Goal: Obtain resource: Obtain resource

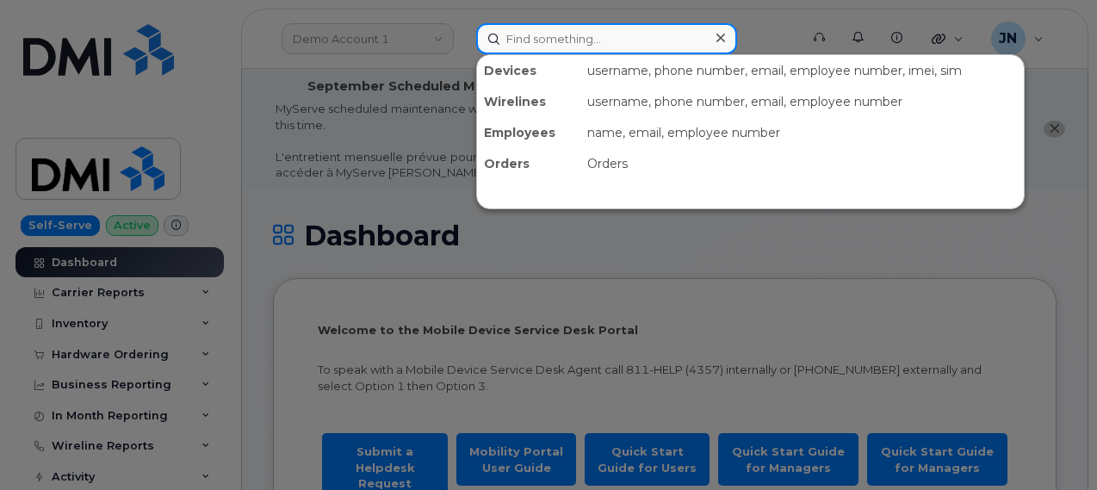
click at [640, 32] on input at bounding box center [606, 38] width 261 height 31
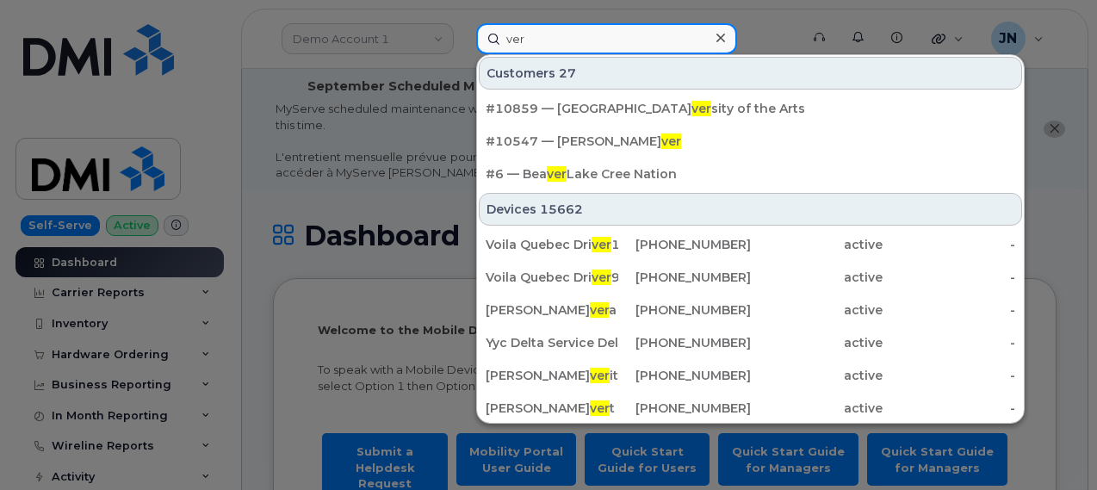
drag, startPoint x: 640, startPoint y: 32, endPoint x: 485, endPoint y: 53, distance: 156.4
click at [485, 53] on input "ver" at bounding box center [606, 38] width 261 height 31
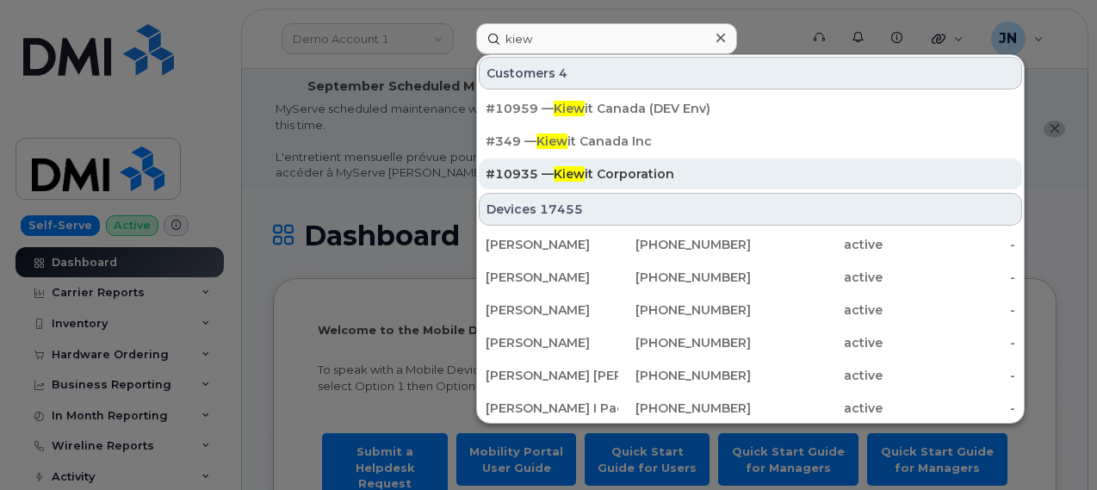
click at [619, 170] on div "#10935 — Kiew it Corporation" at bounding box center [749, 173] width 529 height 17
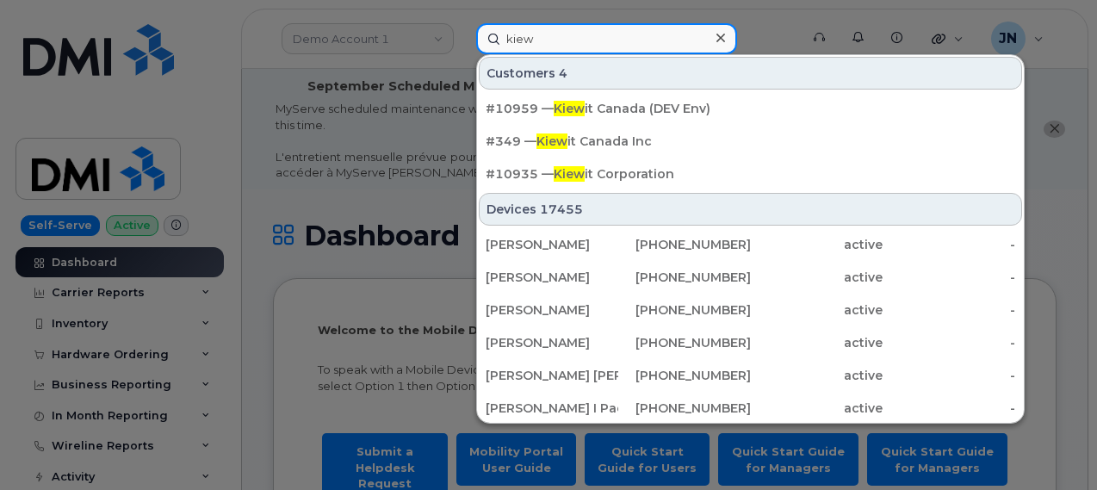
drag, startPoint x: 557, startPoint y: 32, endPoint x: 443, endPoint y: 40, distance: 113.9
click at [462, 39] on div "kiew Customers 4 #10959 — Kiew it Canada (DEV Env) #349 — Kiew it Canada Inc #1…" at bounding box center [631, 38] width 339 height 31
type input "2"
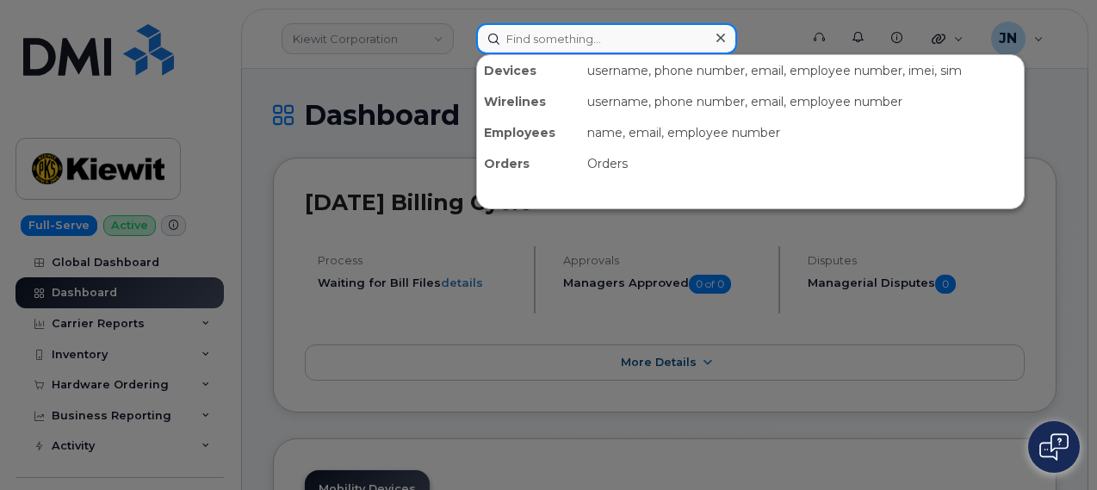
click at [551, 44] on input at bounding box center [606, 38] width 261 height 31
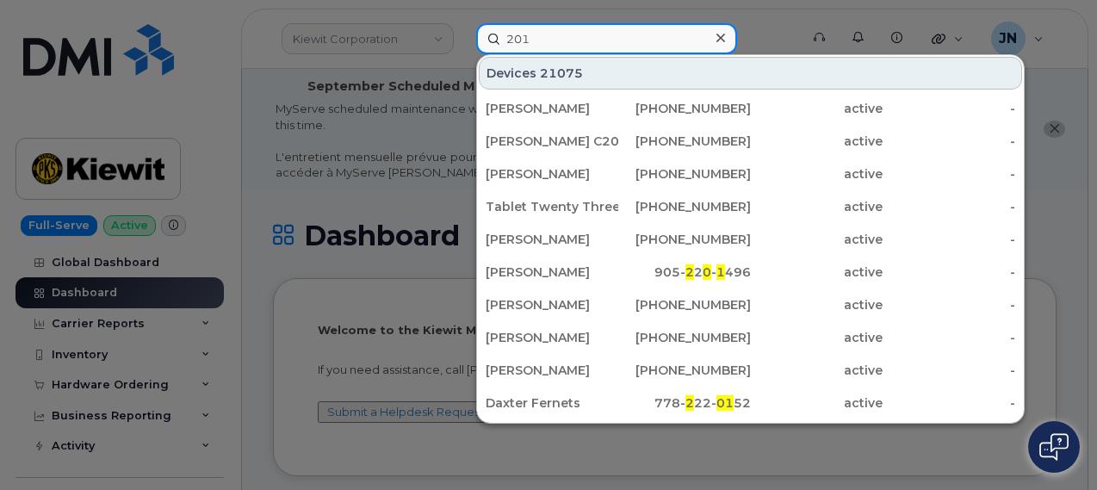
type input "201"
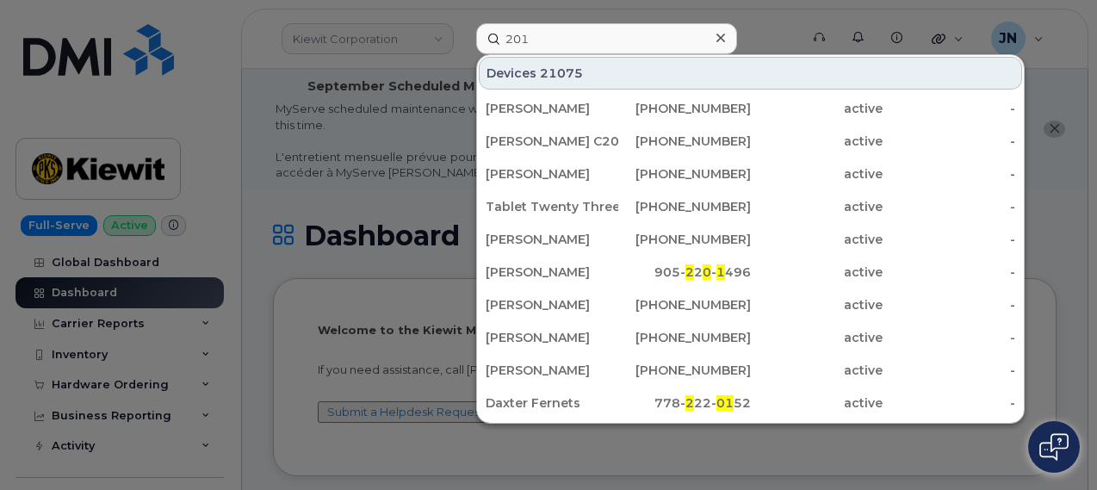
click at [723, 31] on icon at bounding box center [720, 38] width 9 height 14
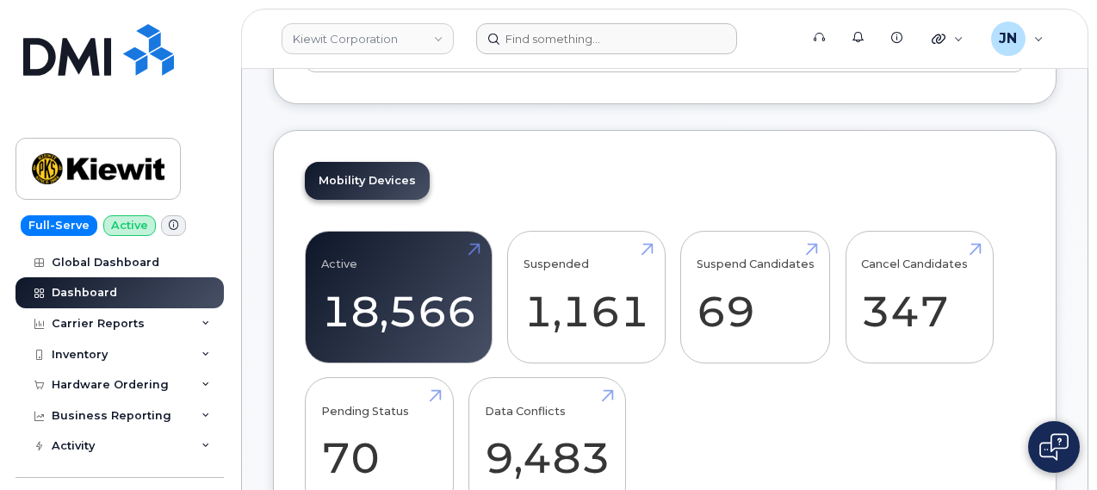
scroll to position [430, 0]
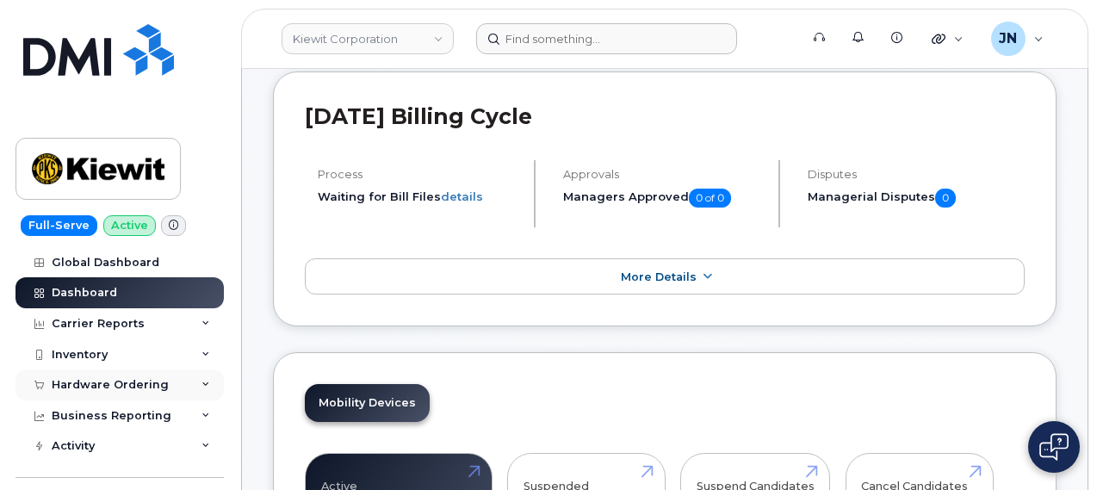
click at [150, 385] on div "Hardware Ordering" at bounding box center [110, 385] width 117 height 14
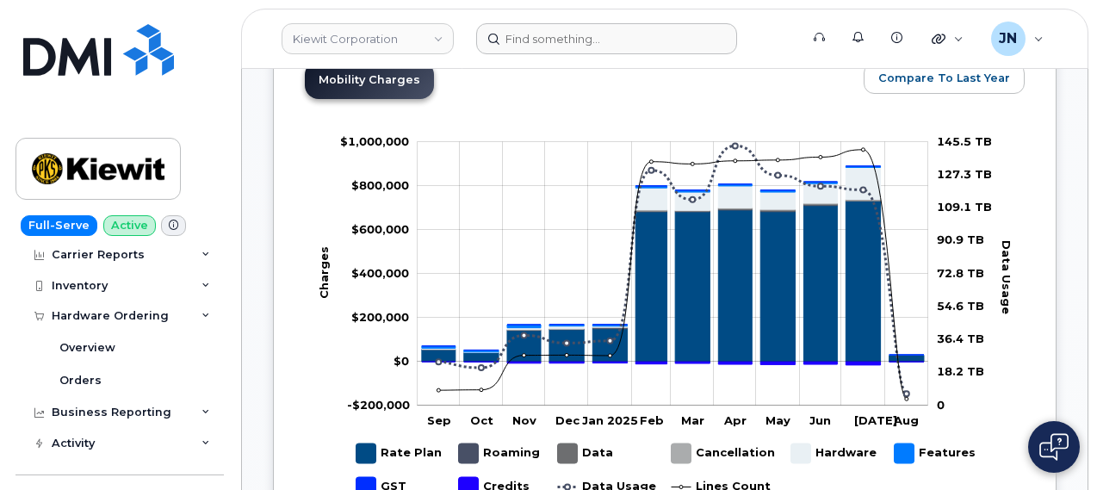
scroll to position [58, 0]
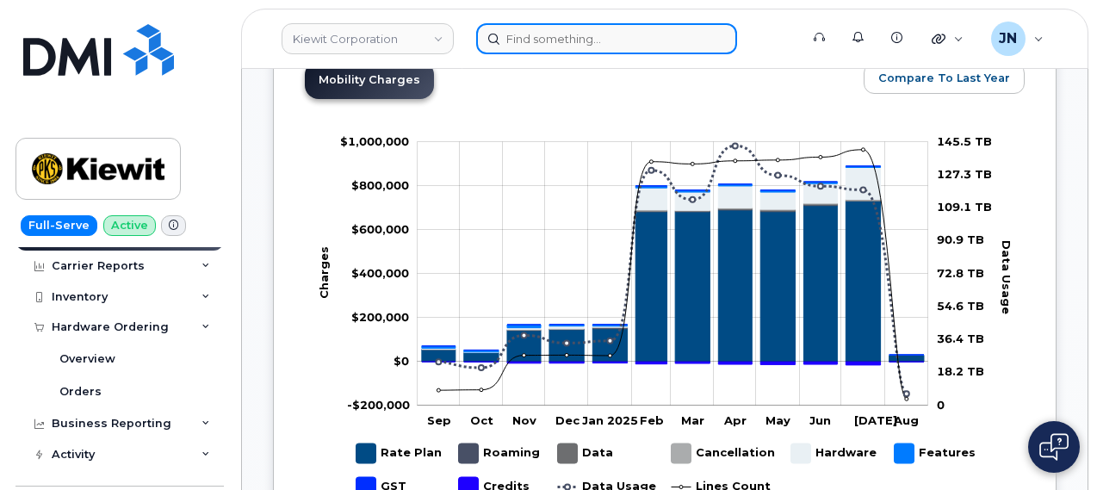
click at [547, 39] on input at bounding box center [606, 38] width 261 height 31
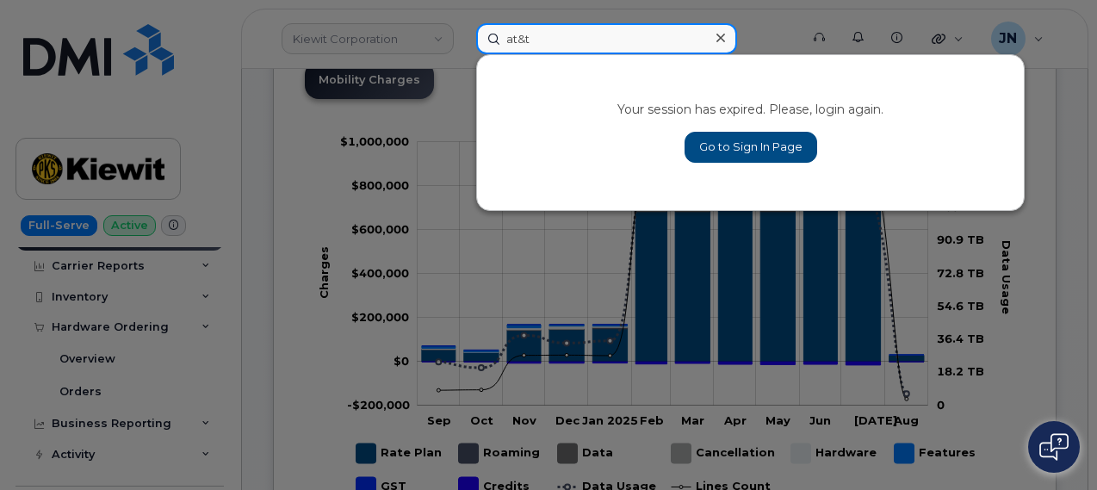
type input "at&t"
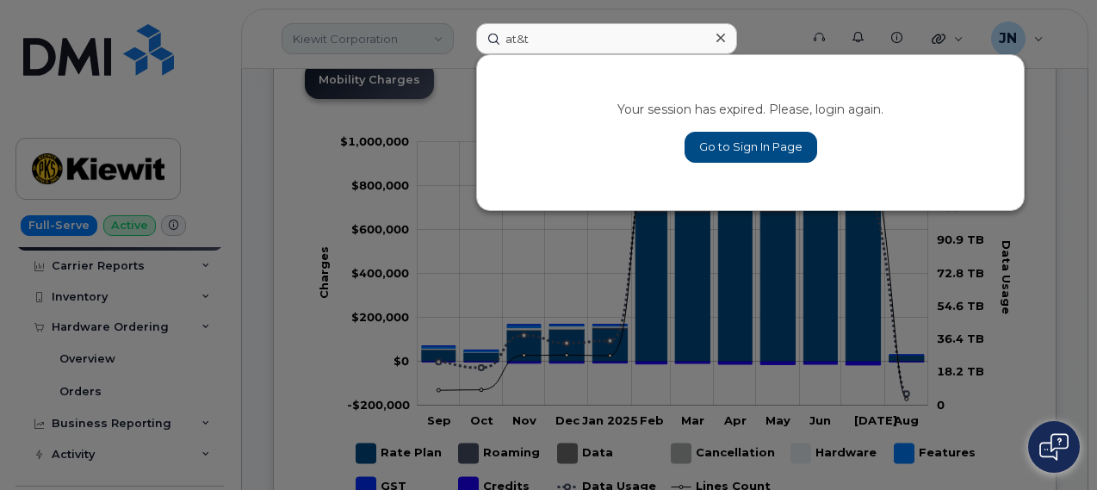
click at [422, 23] on div at bounding box center [548, 245] width 1097 height 490
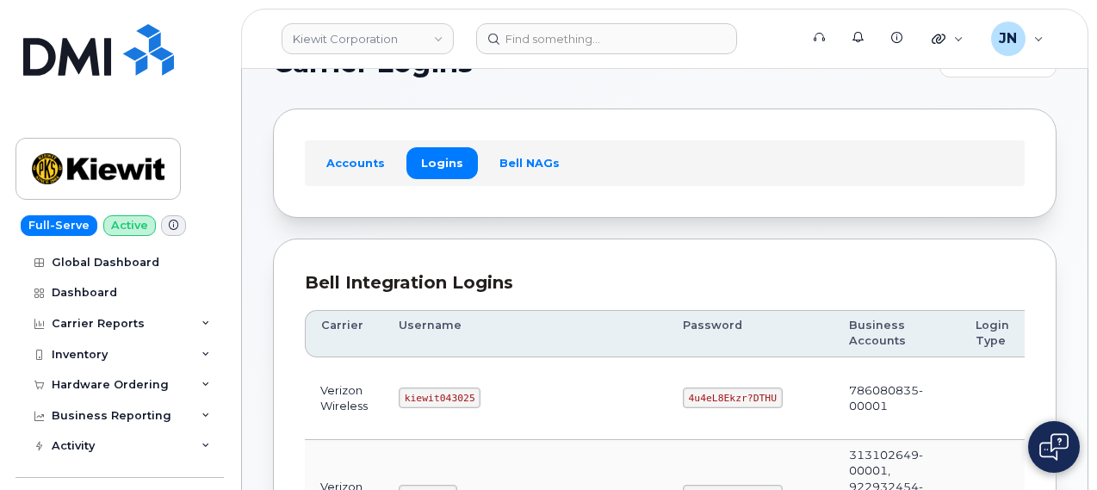
scroll to position [172, 0]
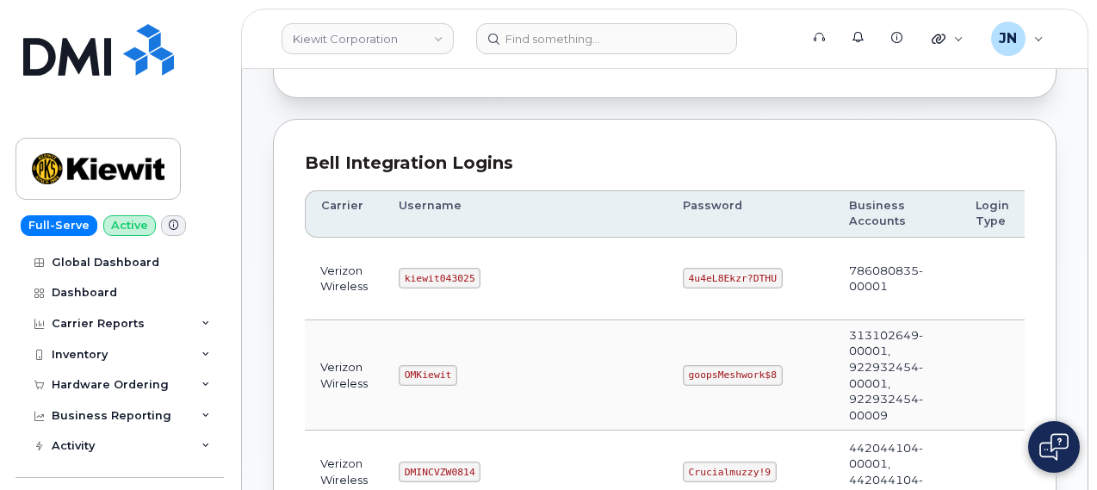
click at [455, 276] on code "kiewit043025" at bounding box center [439, 278] width 82 height 21
click at [457, 277] on code "kiewit043025" at bounding box center [439, 278] width 82 height 21
copy code "kiewit043025"
click at [683, 268] on code "4u4eL8Ekzr?DTHU" at bounding box center [733, 278] width 100 height 21
click at [683, 278] on code "4u4eL8Ekzr?DTHU" at bounding box center [733, 278] width 100 height 21
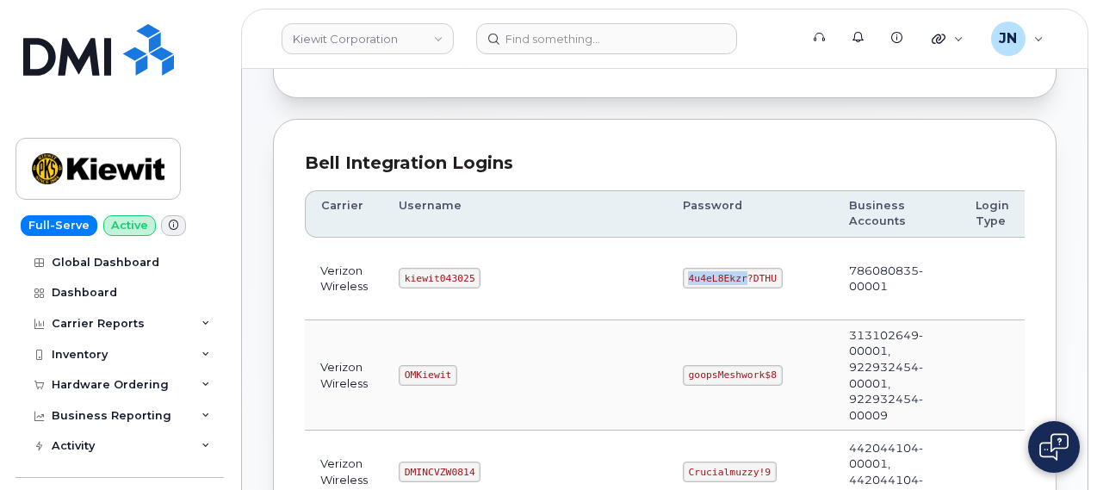
click at [683, 278] on code "4u4eL8Ekzr?DTHU" at bounding box center [733, 278] width 100 height 21
click at [683, 276] on code "4u4eL8Ekzr?DTHU" at bounding box center [733, 278] width 100 height 21
copy code "4u4eL8Ekzr?DTHU"
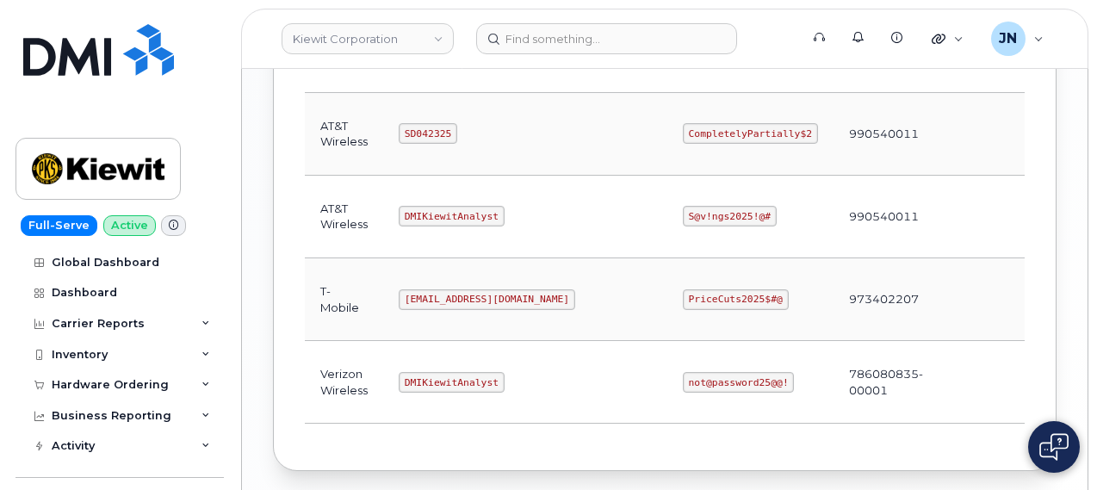
scroll to position [1119, 0]
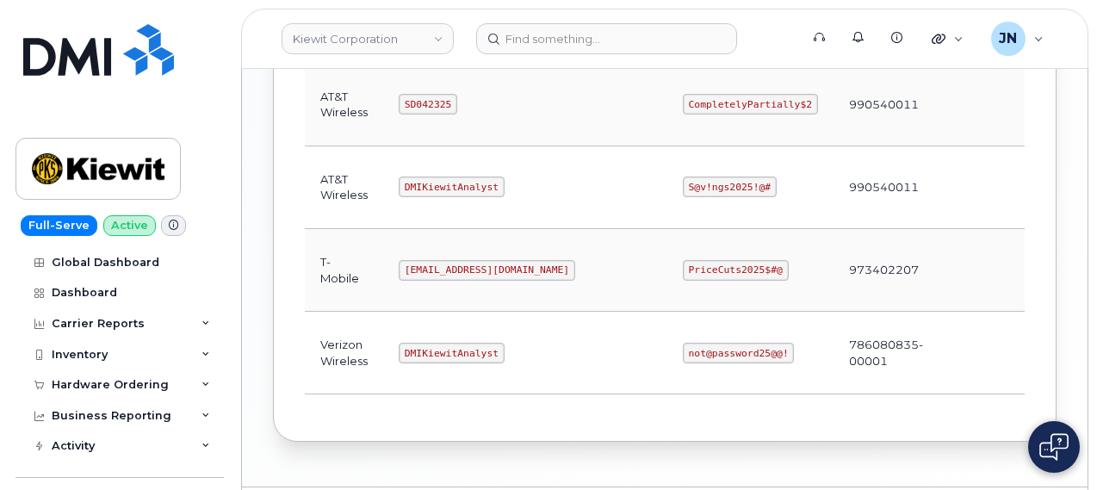
click at [445, 343] on code "DMIKiewitAnalyst" at bounding box center [451, 353] width 106 height 21
click at [447, 343] on code "DMIKiewitAnalyst" at bounding box center [451, 353] width 106 height 21
copy code "DMIKiewitAnalyst"
click at [683, 343] on code "not@password25@@!" at bounding box center [739, 353] width 112 height 21
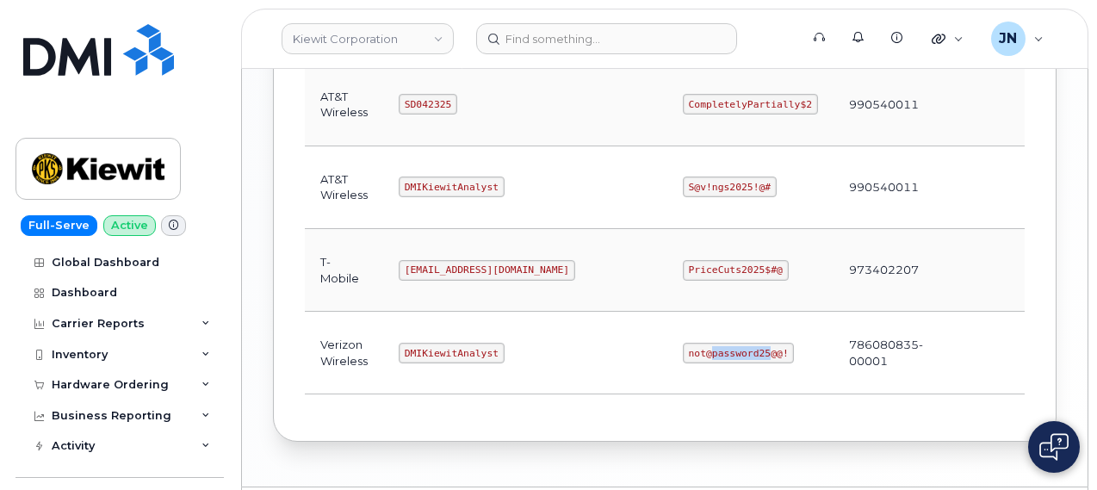
click at [683, 343] on code "not@password25@@!" at bounding box center [739, 353] width 112 height 21
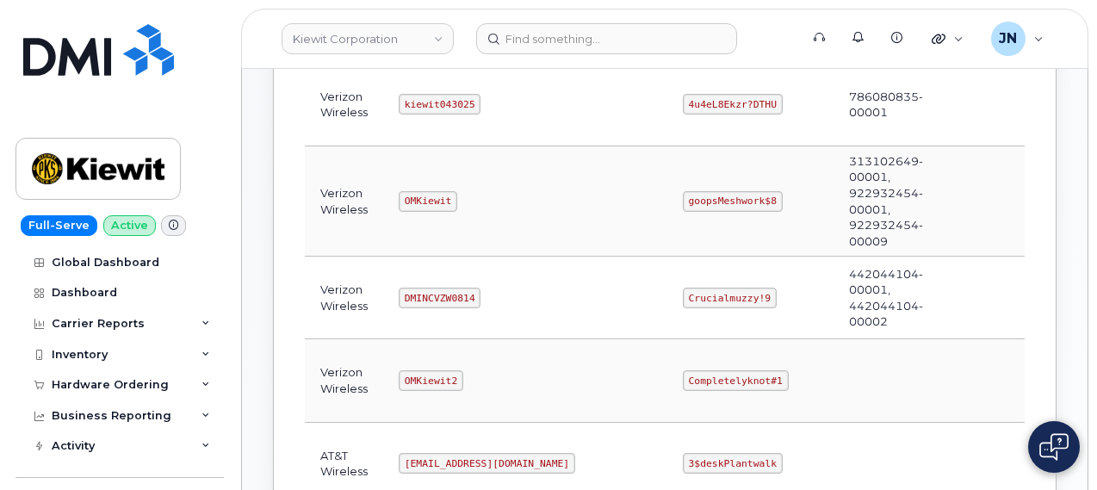
scroll to position [344, 0]
